Goal: Information Seeking & Learning: Learn about a topic

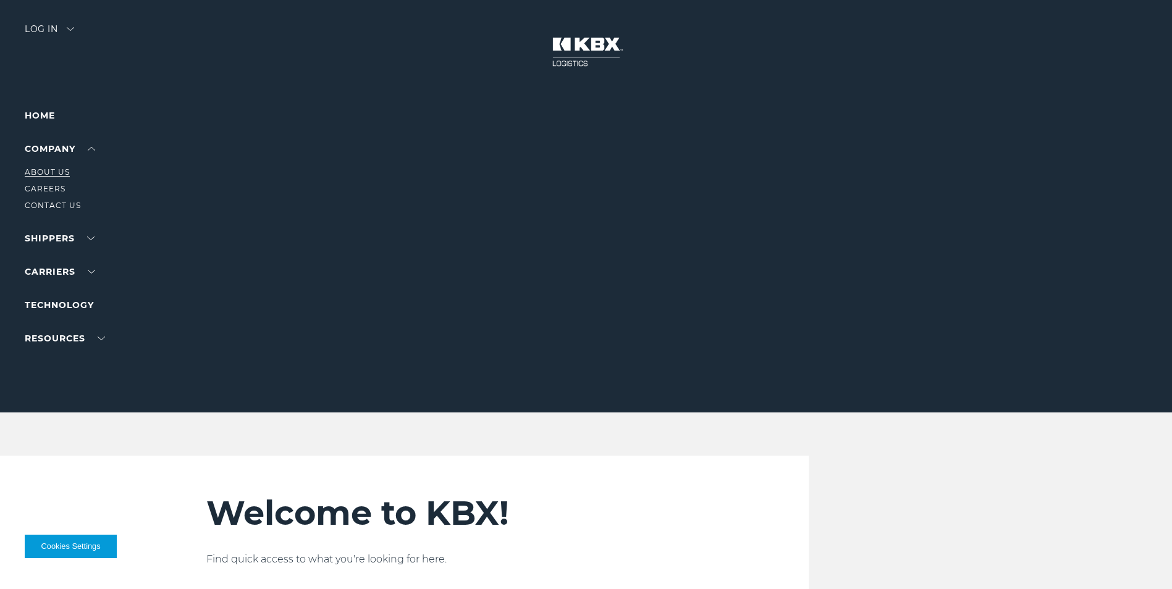
click at [47, 173] on link "About Us" at bounding box center [47, 171] width 45 height 9
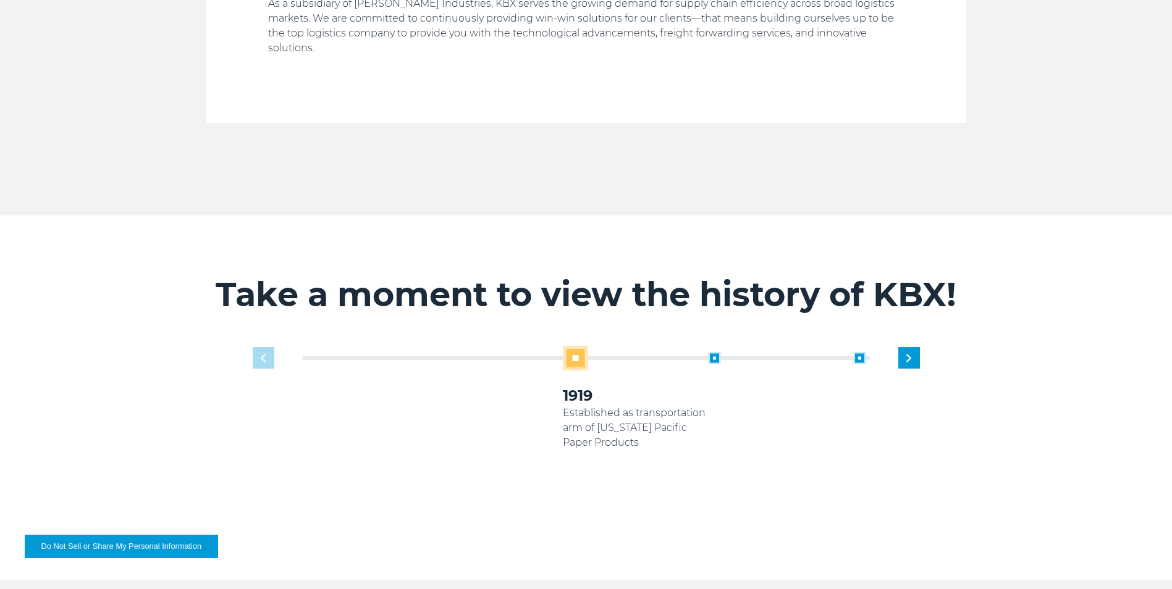
scroll to position [741, 0]
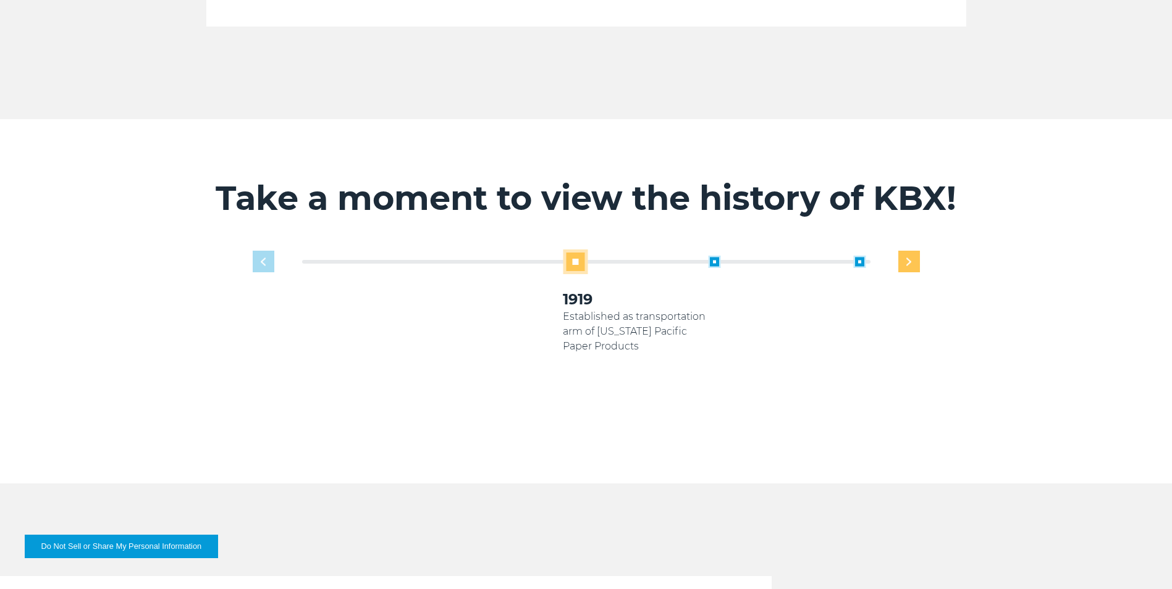
click at [908, 258] on img "Next slide" at bounding box center [908, 262] width 5 height 8
click at [267, 251] on div "Previous slide" at bounding box center [264, 262] width 22 height 22
click at [269, 250] on div "1919 Established as transportation arm of Georgia Pacific Paper Products 2005 2…" at bounding box center [585, 348] width 679 height 197
click at [905, 251] on div "Next slide" at bounding box center [909, 262] width 22 height 22
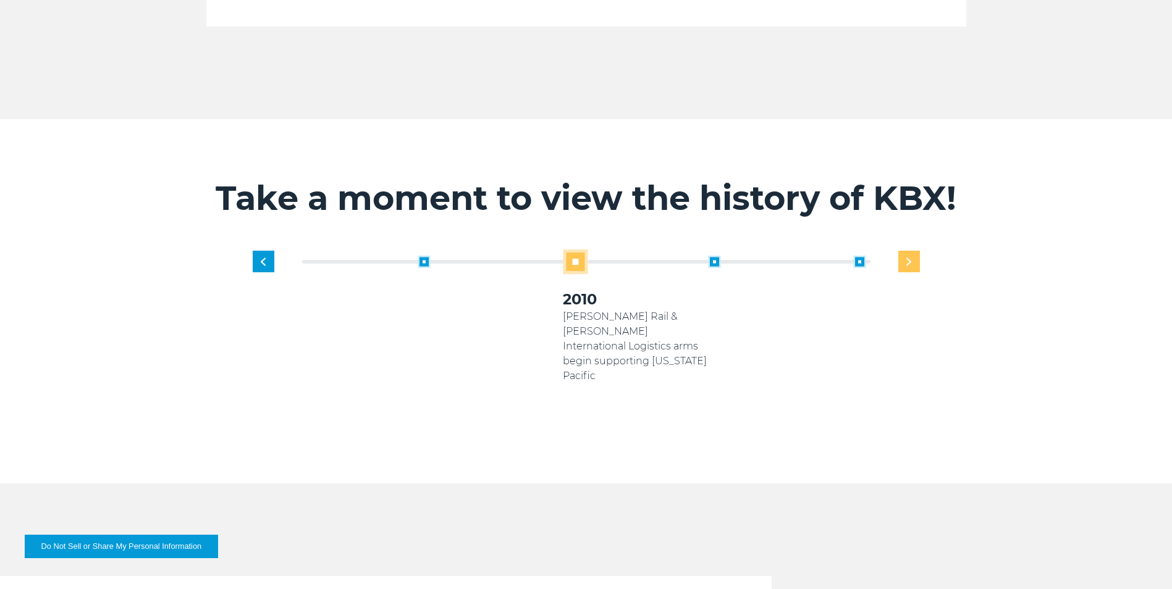
click at [916, 251] on div "Next slide" at bounding box center [909, 262] width 22 height 22
click at [909, 258] on img "Next slide" at bounding box center [908, 262] width 5 height 8
click at [903, 251] on div "Next slide" at bounding box center [909, 262] width 22 height 22
click at [905, 250] on div "1919 Established as transportation arm of Georgia Pacific Paper Products 2005 K…" at bounding box center [635, 339] width 581 height 179
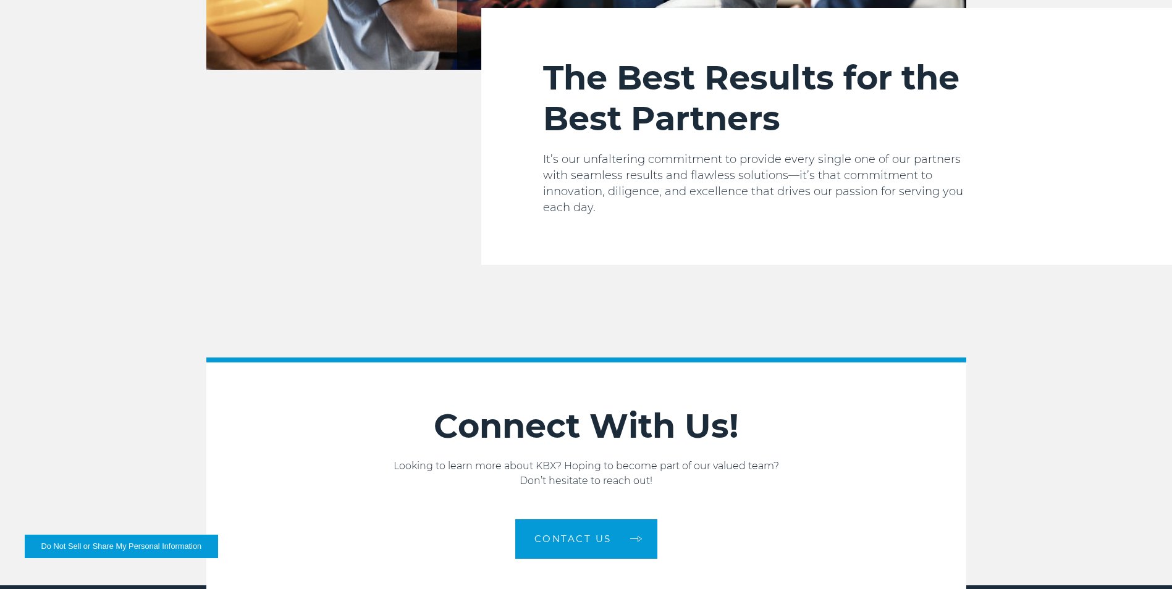
scroll to position [2085, 0]
